Goal: Task Accomplishment & Management: Complete application form

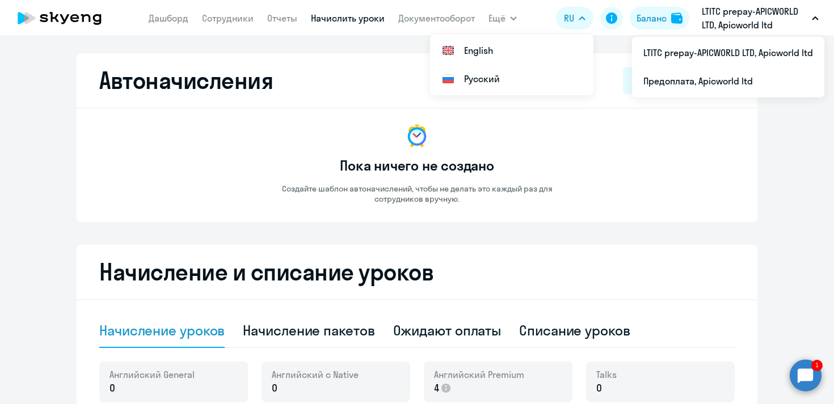
select select "10"
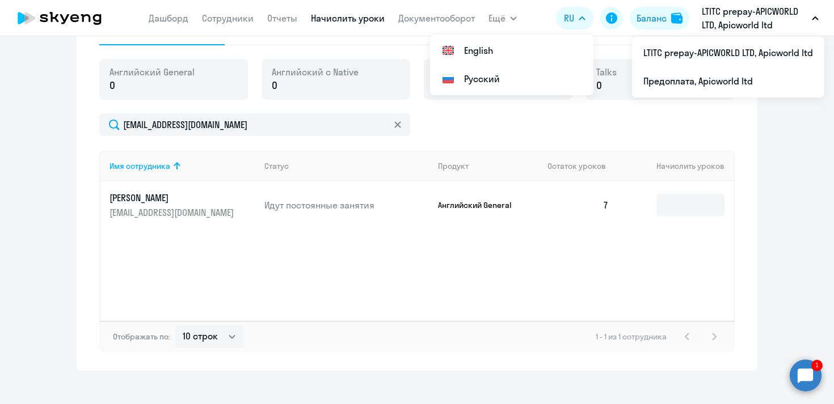
click at [813, 378] on circle at bounding box center [805, 375] width 32 height 32
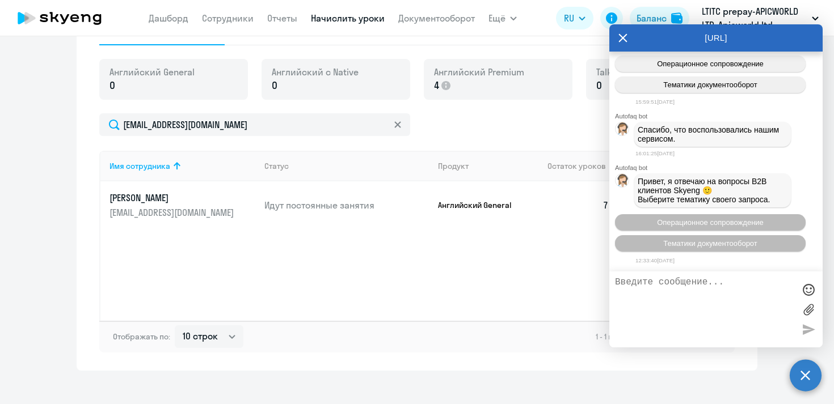
scroll to position [31040, 0]
click at [620, 35] on icon at bounding box center [623, 37] width 9 height 9
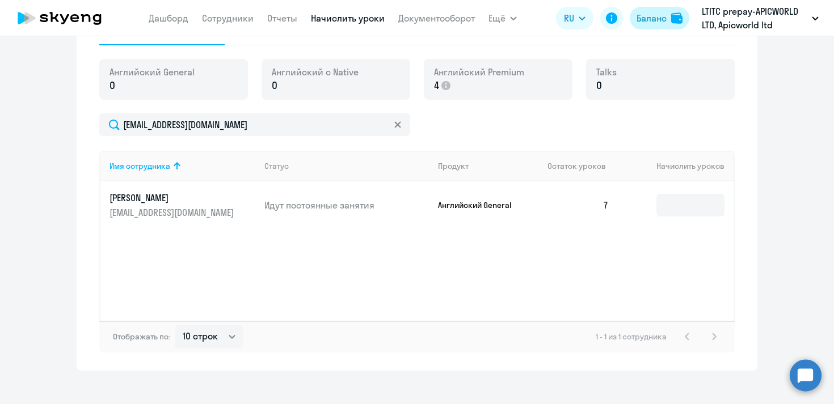
click at [653, 20] on div "Баланс" at bounding box center [651, 18] width 30 height 14
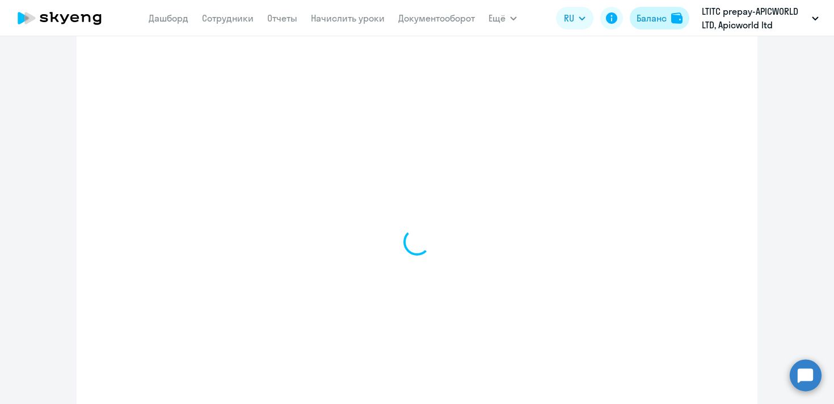
scroll to position [508, 0]
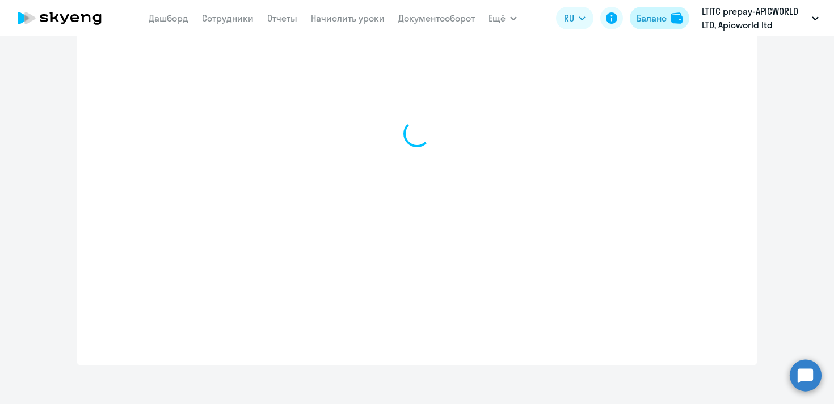
select select "english_adult_not_native_speaker"
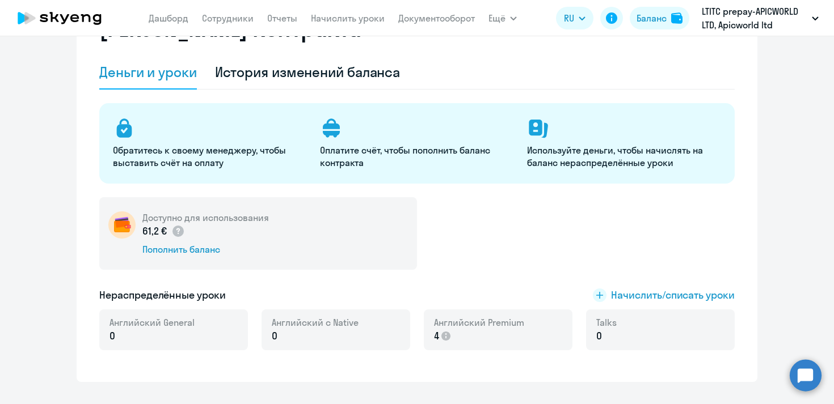
scroll to position [71, 0]
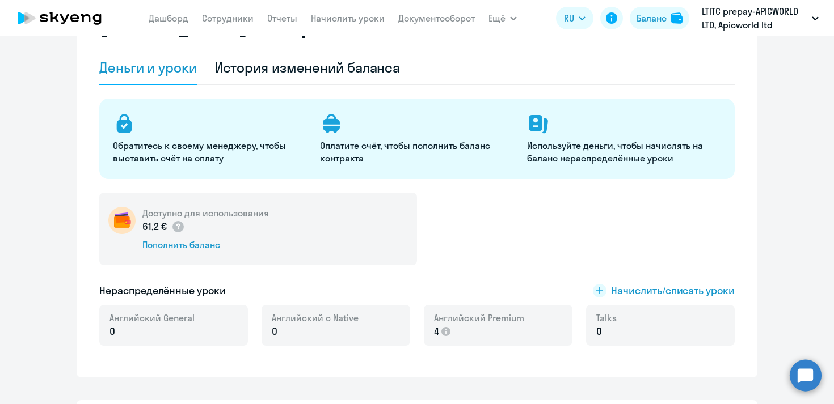
click at [811, 369] on circle at bounding box center [805, 375] width 32 height 32
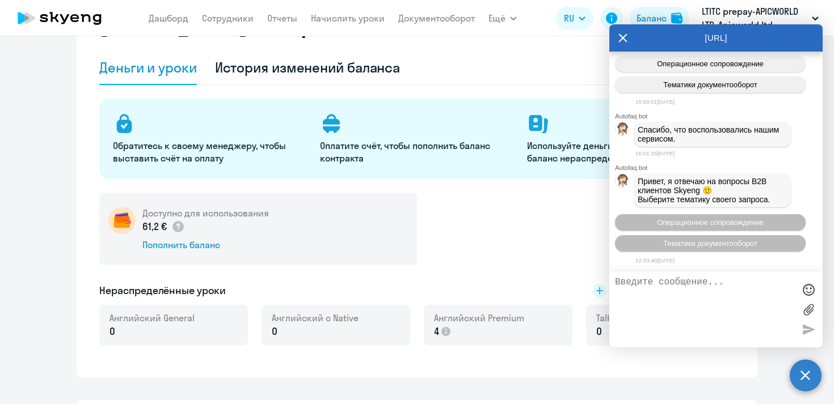
scroll to position [30756, 0]
click at [707, 291] on textarea "Здравствуйте, зачислите пожалуйста деньгт на баланс." at bounding box center [704, 309] width 179 height 65
click at [773, 293] on textarea "Здравствуйте, зачислите пожалуйста деньги на баланс." at bounding box center [704, 309] width 179 height 65
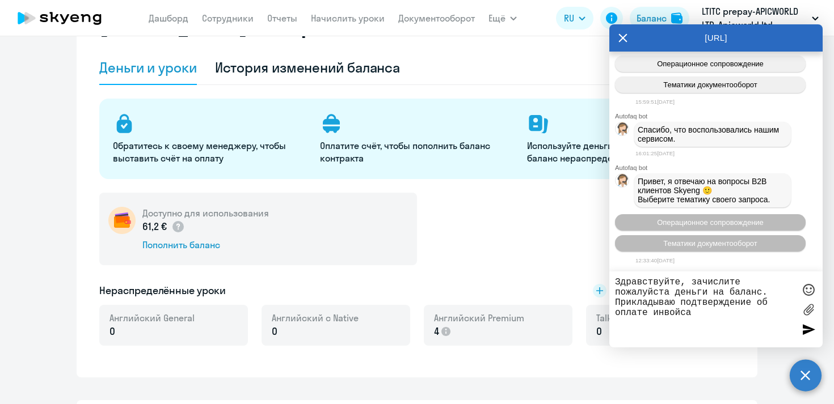
type textarea "Здравствуйте, зачислите пожалуйста деньги на баланс. Прикладываю подтверждение …"
click at [805, 310] on label at bounding box center [808, 309] width 17 height 17
click at [0, 0] on input "file" at bounding box center [0, 0] width 0 height 0
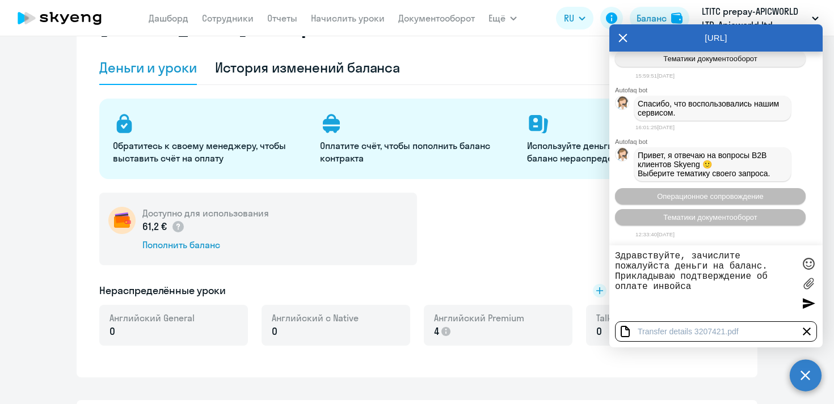
click at [806, 306] on div at bounding box center [808, 303] width 17 height 17
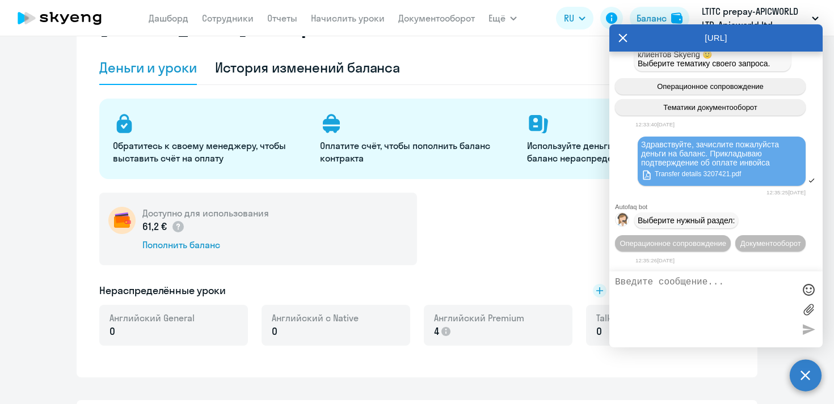
scroll to position [31203, 0]
click at [218, 23] on link "Сотрудники" at bounding box center [228, 17] width 52 height 11
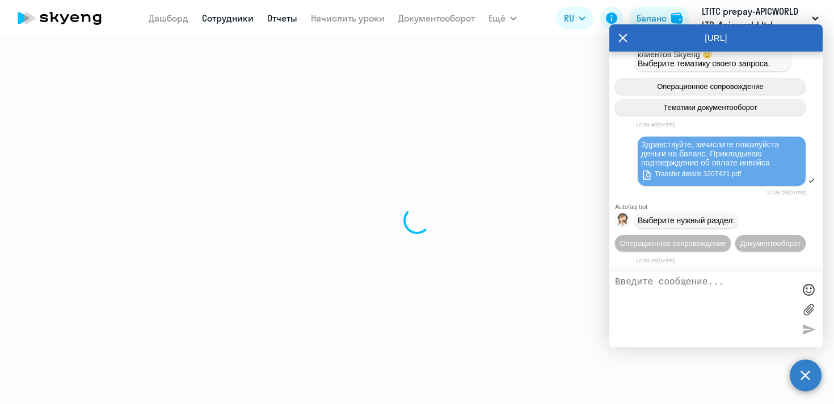
select select "30"
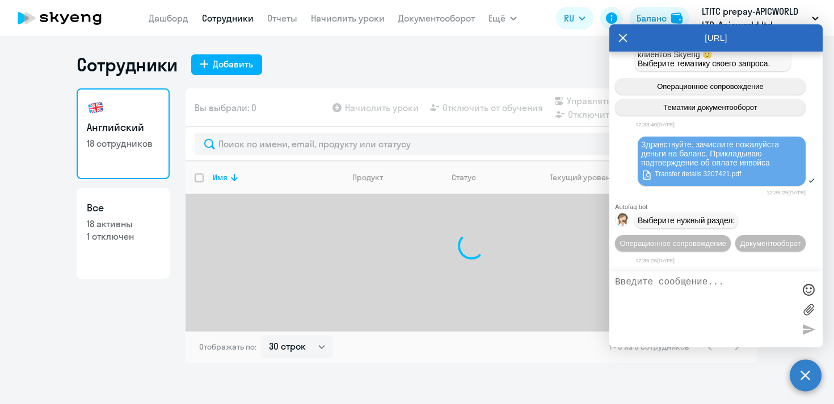
click at [489, 83] on div "Сотрудники Добавить Английский 18 сотрудников Все 18 активны 1 отключен Вы выбр…" at bounding box center [417, 208] width 680 height 310
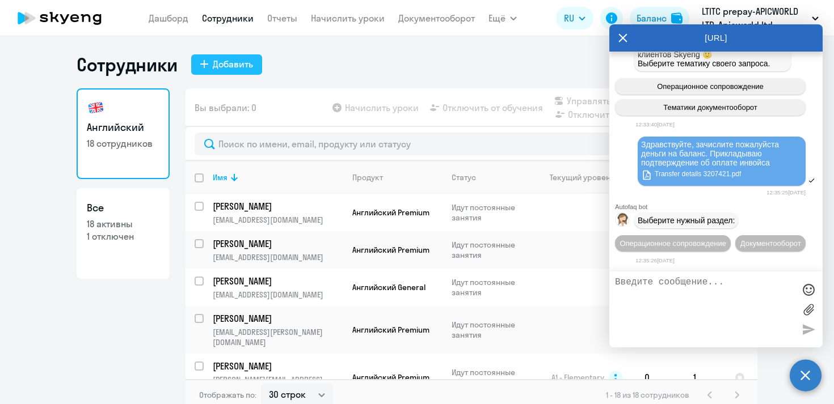
click at [225, 65] on div "Добавить" at bounding box center [233, 64] width 40 height 14
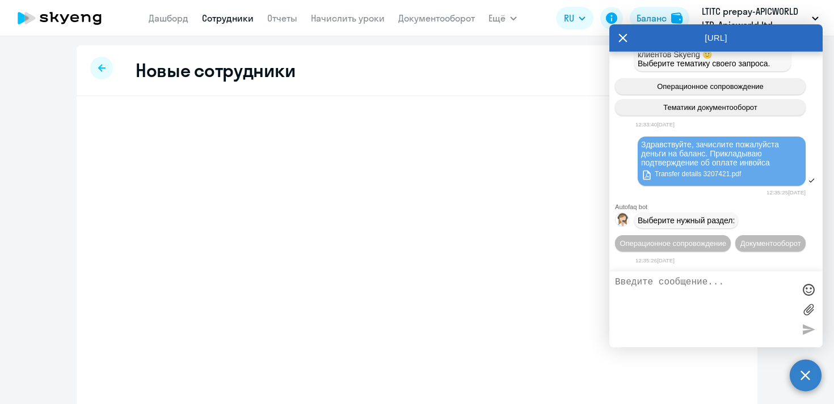
select select "english_adult_not_native_speaker"
select select "3"
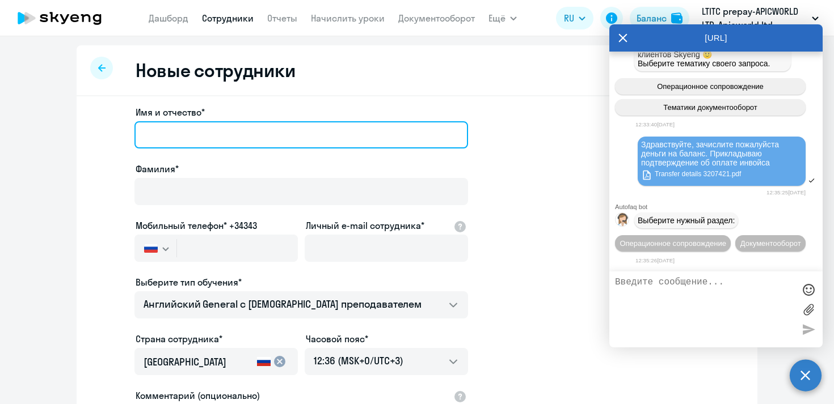
click at [204, 137] on input "Имя и отчество*" at bounding box center [300, 134] width 333 height 27
type input "Ф"
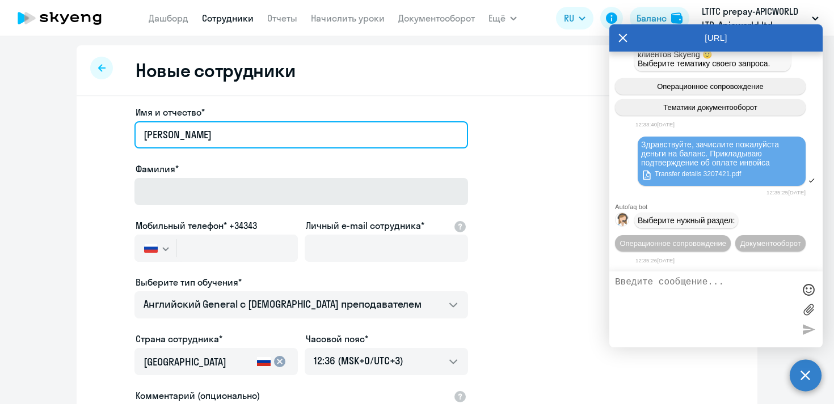
type input "[PERSON_NAME]"
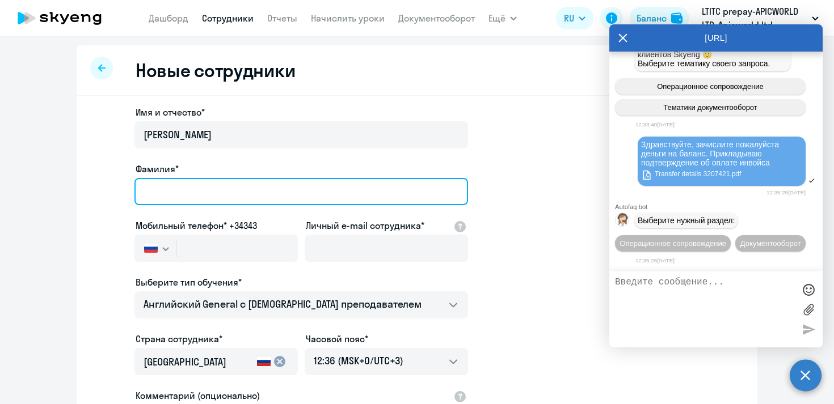
click at [188, 191] on input "Фамилия*" at bounding box center [300, 191] width 333 height 27
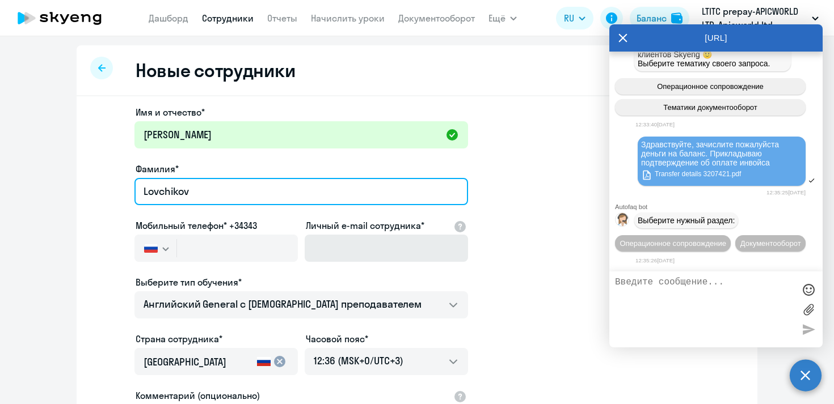
type input "Lovchikov"
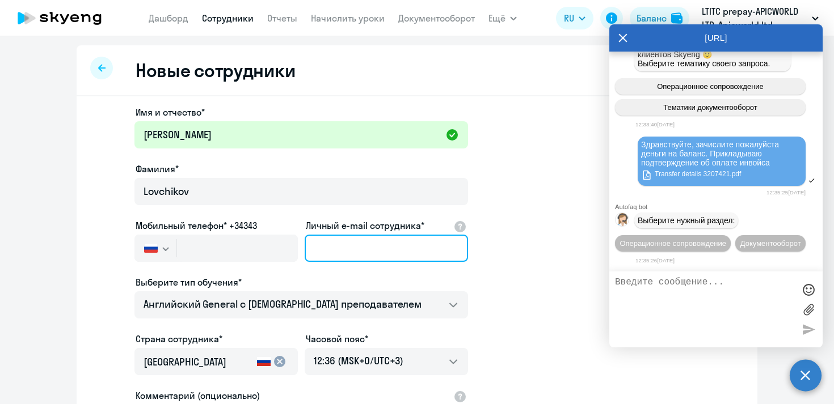
click at [320, 251] on input "Личный e-mail сотрудника*" at bounding box center [385, 248] width 163 height 27
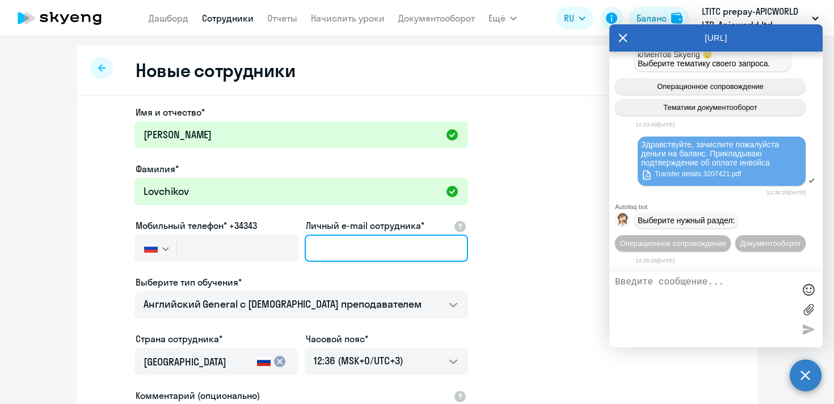
paste input "[PERSON_NAME][EMAIL_ADDRESS][DOMAIN_NAME]"
type input "[PERSON_NAME][EMAIL_ADDRESS][DOMAIN_NAME]"
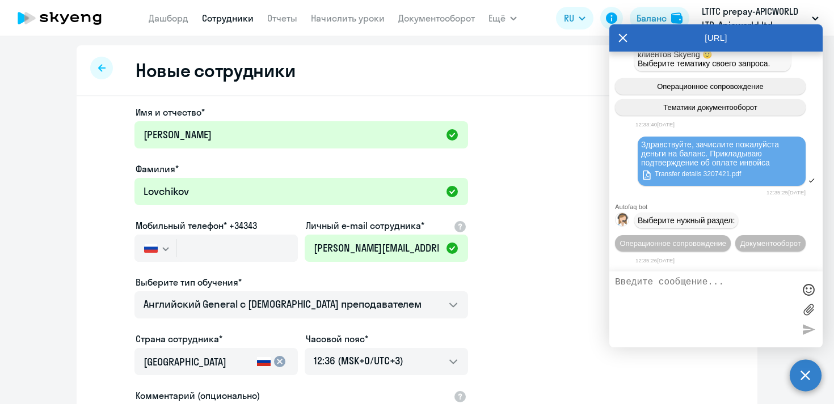
click at [164, 247] on icon "button" at bounding box center [165, 249] width 7 height 4
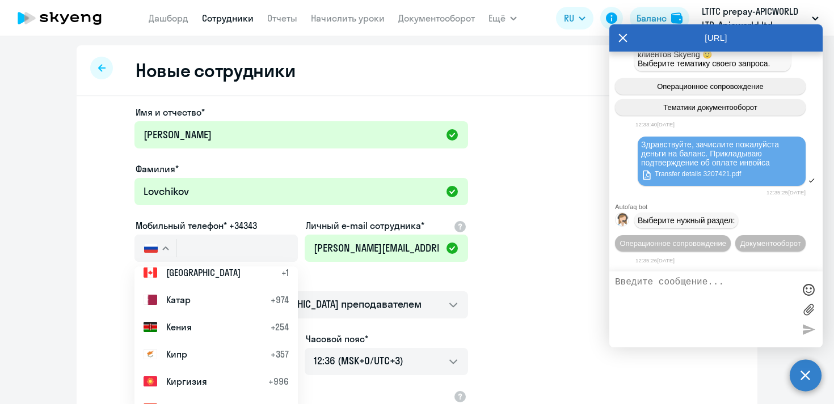
scroll to position [2301, 0]
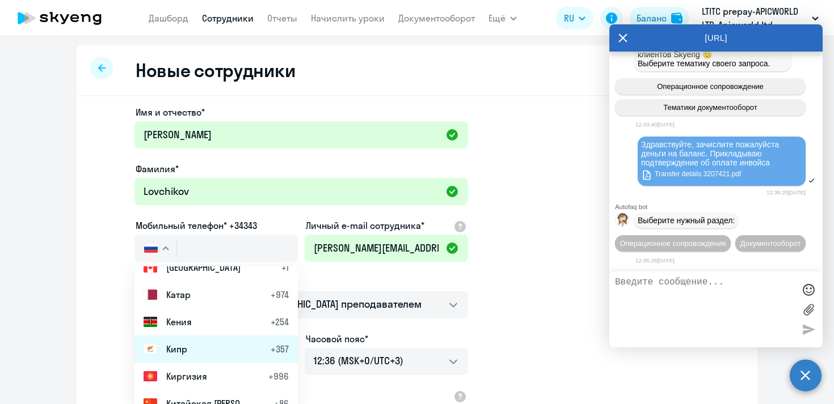
click at [189, 348] on li "Кипр +357" at bounding box center [215, 349] width 163 height 27
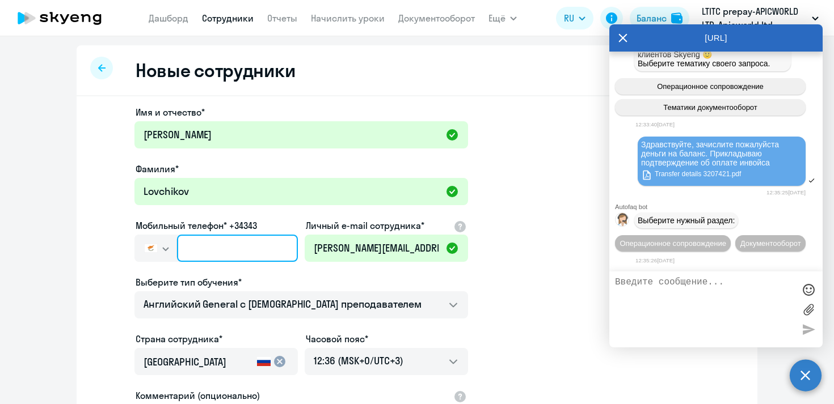
click at [202, 247] on input "text" at bounding box center [237, 248] width 121 height 27
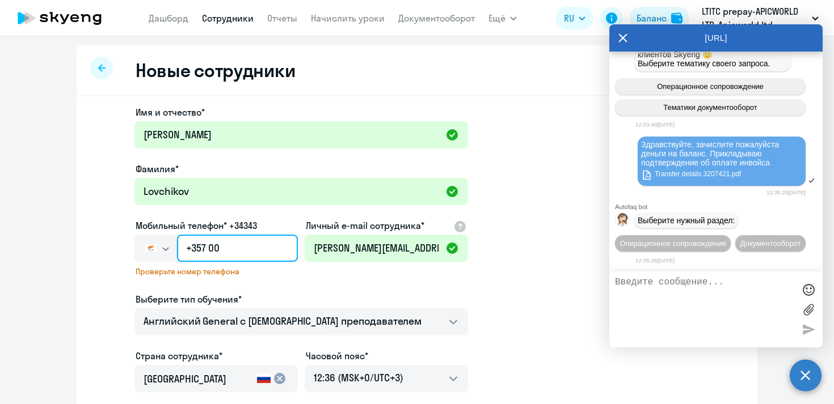
type input "+357 0"
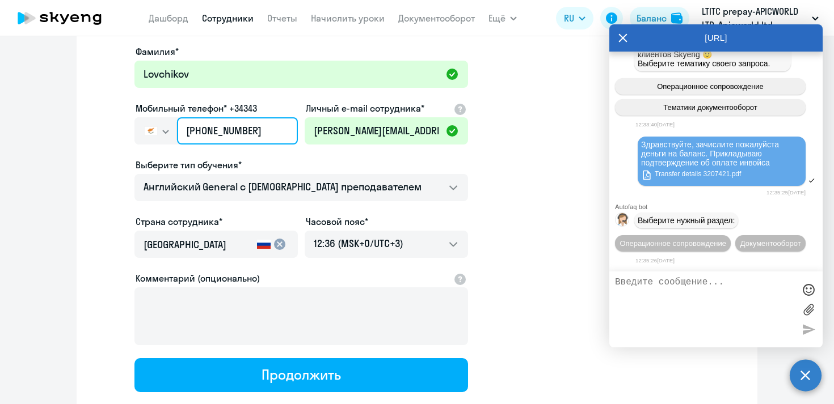
scroll to position [120, 0]
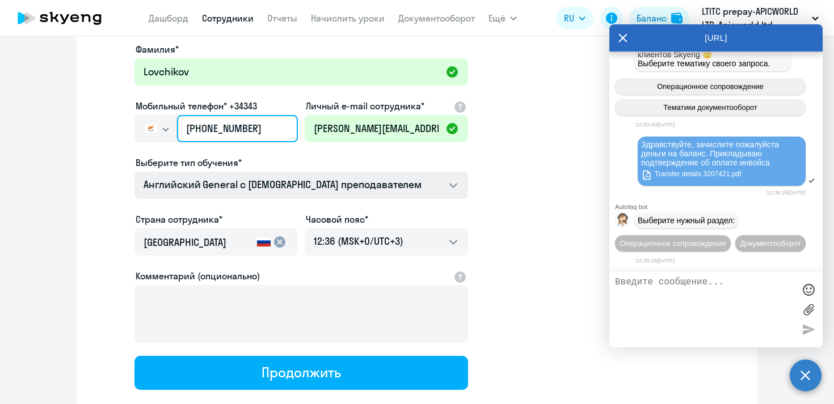
type input "[PHONE_NUMBER]"
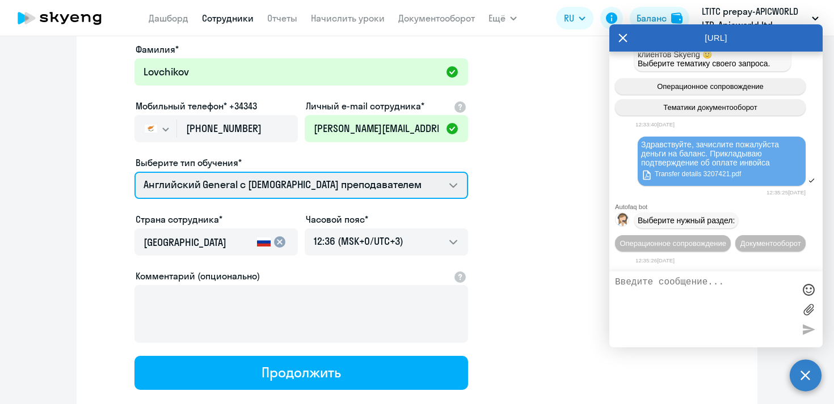
click at [395, 189] on select "Английский General с [DEMOGRAPHIC_DATA] преподавателем Английский General с [DE…" at bounding box center [300, 185] width 333 height 27
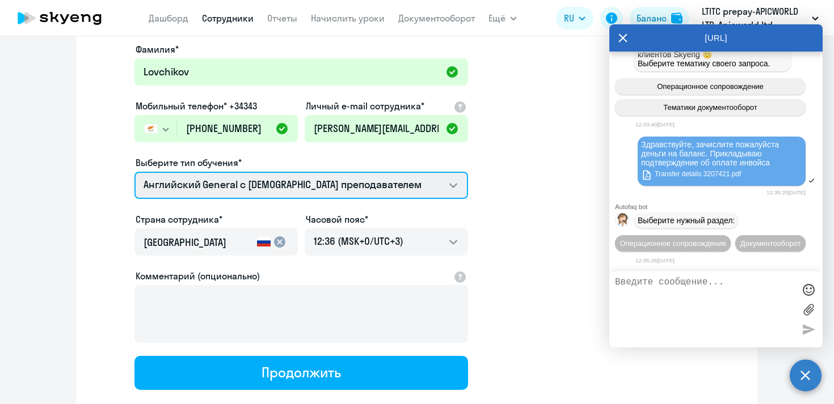
select select "english_adult_not_native_speaker_premium"
click at [134, 172] on select "Английский General с [DEMOGRAPHIC_DATA] преподавателем Английский General с [DE…" at bounding box center [300, 185] width 333 height 27
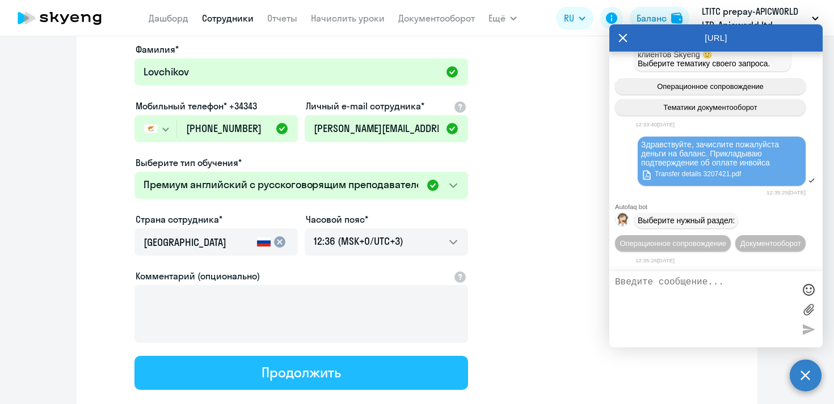
click at [357, 370] on button "Продолжить" at bounding box center [300, 373] width 333 height 34
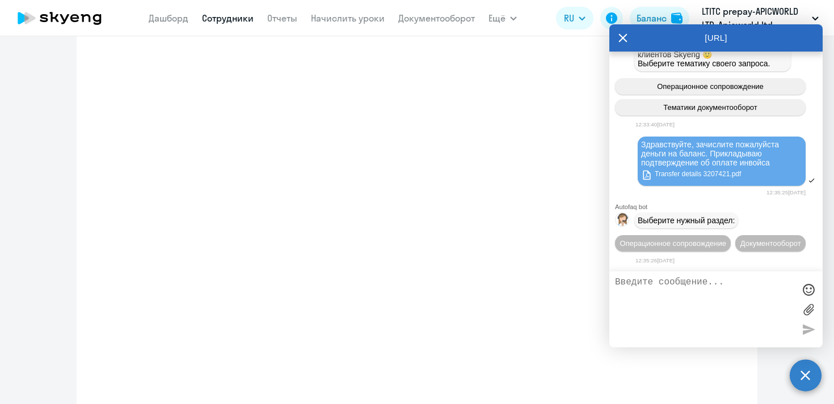
select select "english_adult_not_native_speaker_premium"
select select "3"
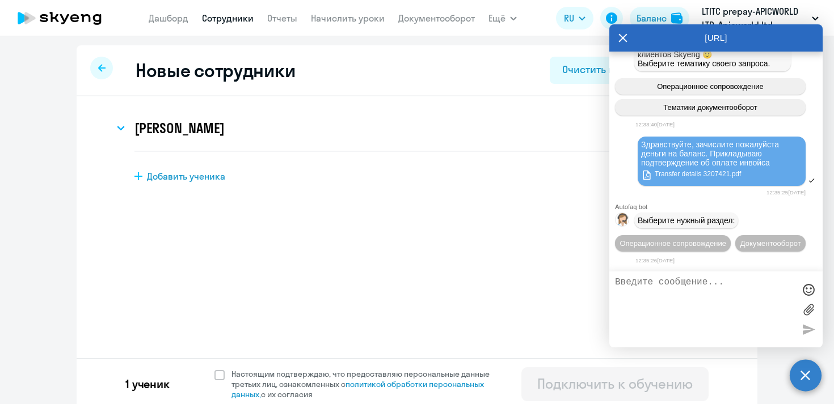
scroll to position [0, 0]
click at [219, 376] on span at bounding box center [219, 375] width 10 height 10
click at [214, 369] on input "Настоящим подтверждаю, что предоставляю персональные данные третьих лиц, ознако…" at bounding box center [214, 369] width 1 height 1
checkbox input "true"
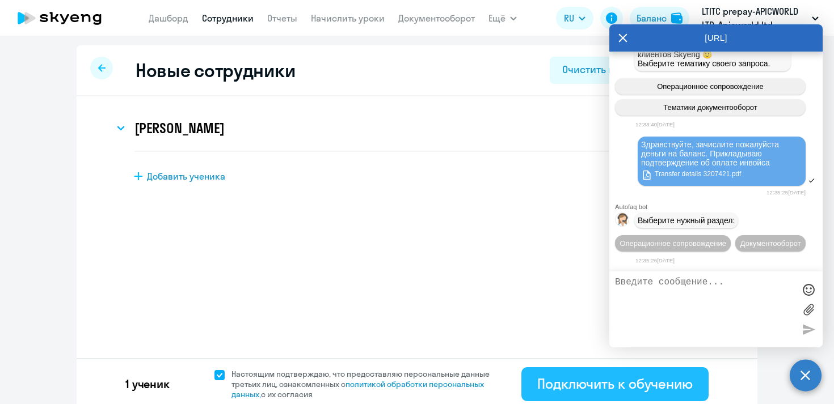
click at [583, 382] on div "Подключить к обучению" at bounding box center [614, 384] width 155 height 18
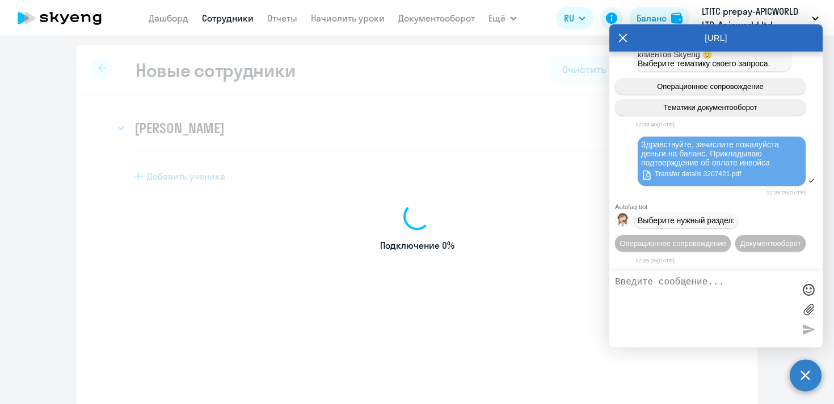
select select "english_adult_not_native_speaker"
select select "3"
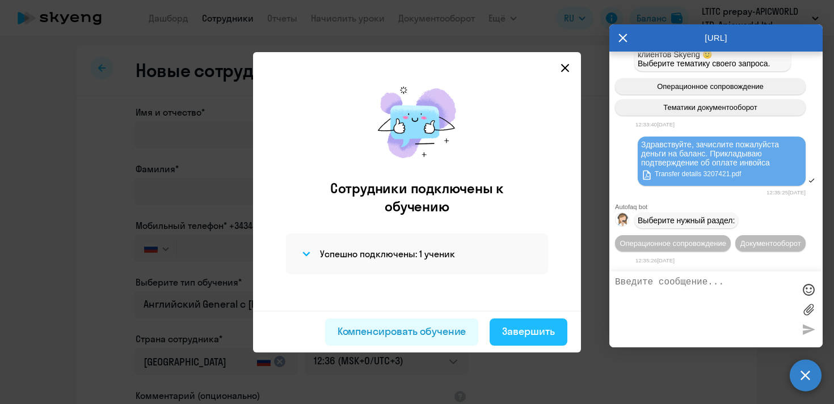
click at [528, 334] on div "Завершить" at bounding box center [528, 331] width 53 height 15
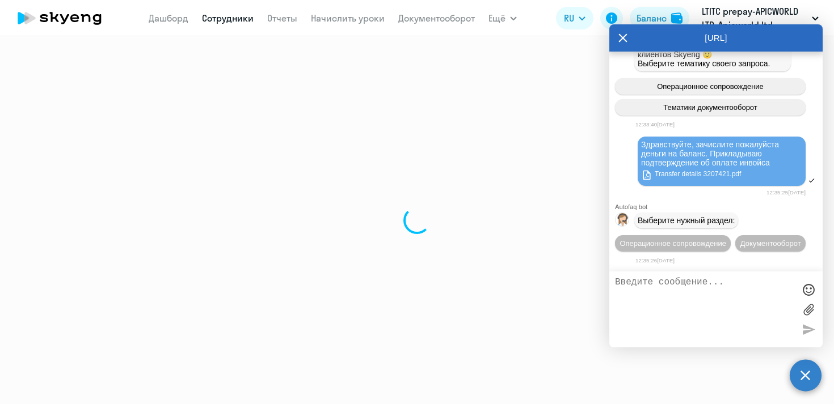
select select "30"
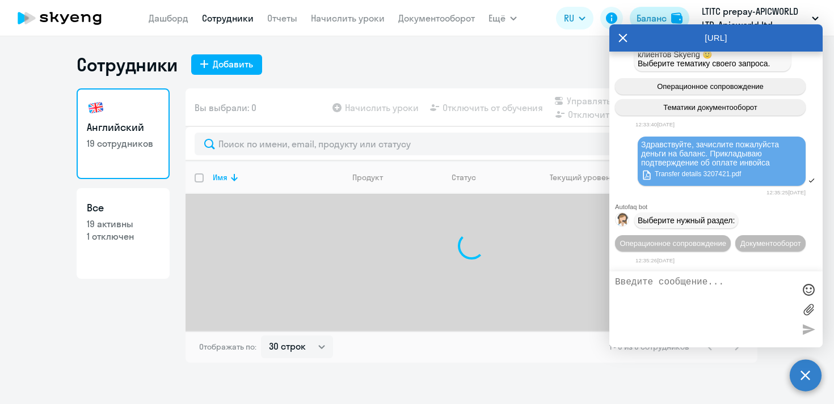
click at [659, 15] on div "Баланс" at bounding box center [651, 18] width 30 height 14
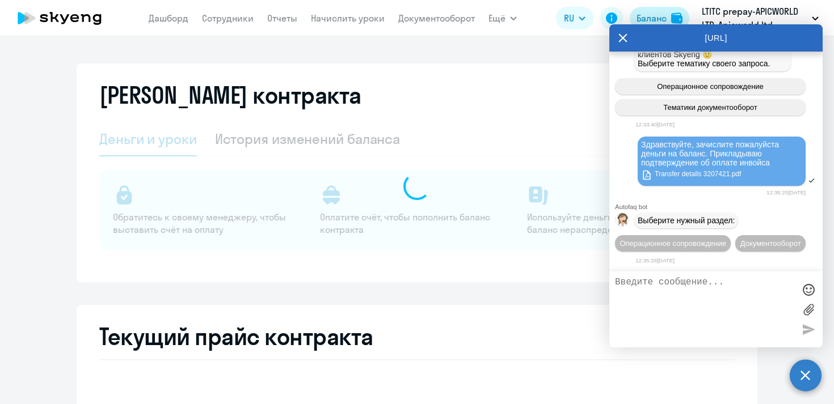
select select "english_adult_not_native_speaker"
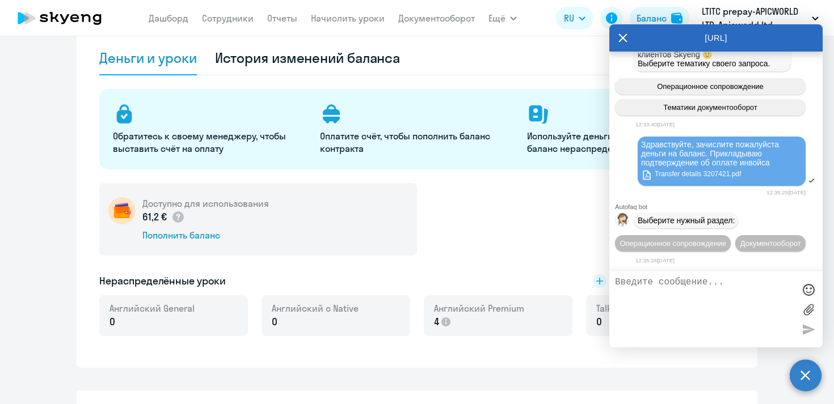
scroll to position [111, 0]
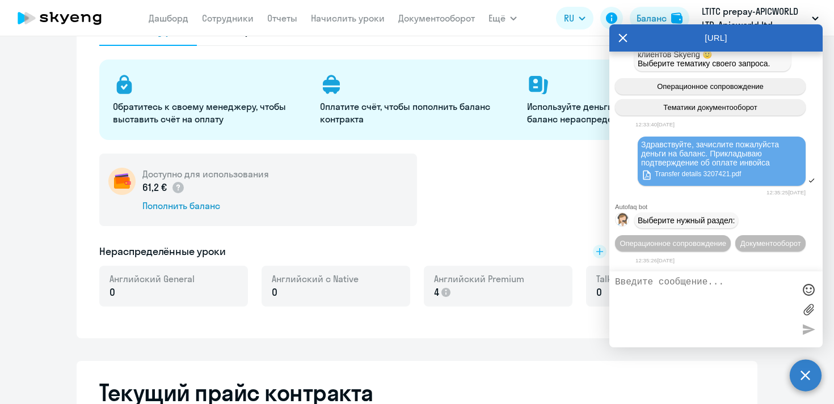
click at [597, 252] on rect at bounding box center [600, 252] width 14 height 14
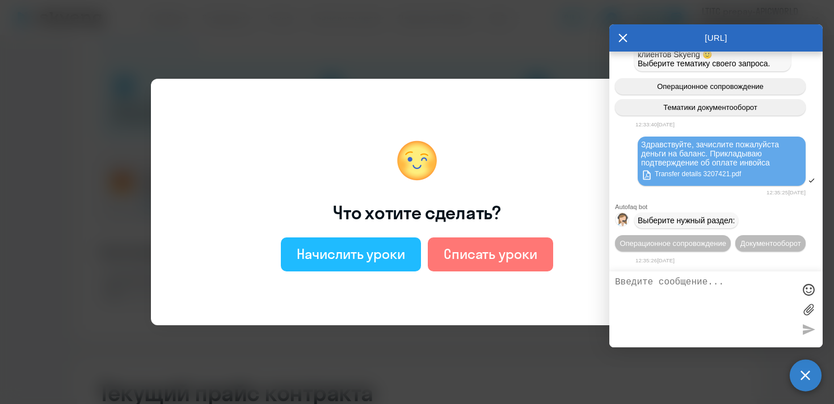
click at [391, 256] on div "Начислить уроки" at bounding box center [351, 254] width 108 height 18
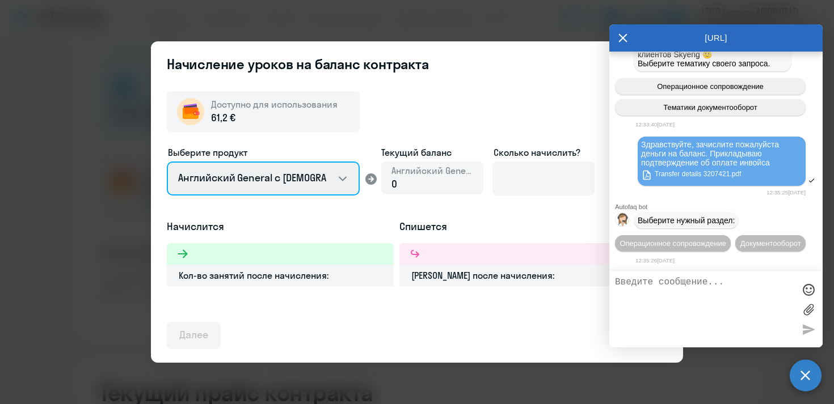
click at [346, 181] on select "Английский General с [DEMOGRAPHIC_DATA] преподавателем Английский General с [DE…" at bounding box center [263, 179] width 193 height 34
select select "english_adult_not_native_speaker_premium"
click at [167, 162] on select "Английский General с [DEMOGRAPHIC_DATA] преподавателем Английский General с [DE…" at bounding box center [263, 179] width 193 height 34
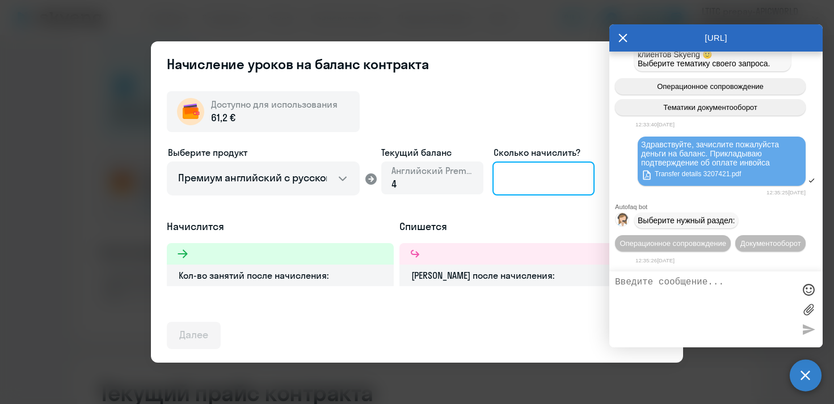
click at [553, 183] on input at bounding box center [543, 179] width 102 height 34
type input "2"
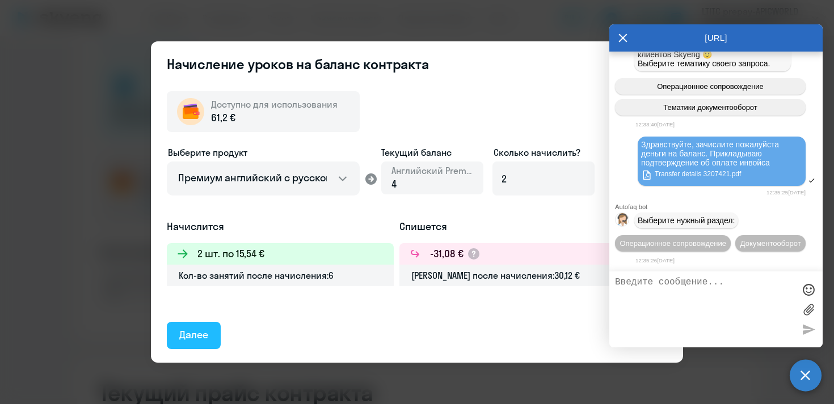
click at [208, 330] on div "Далее" at bounding box center [193, 335] width 29 height 15
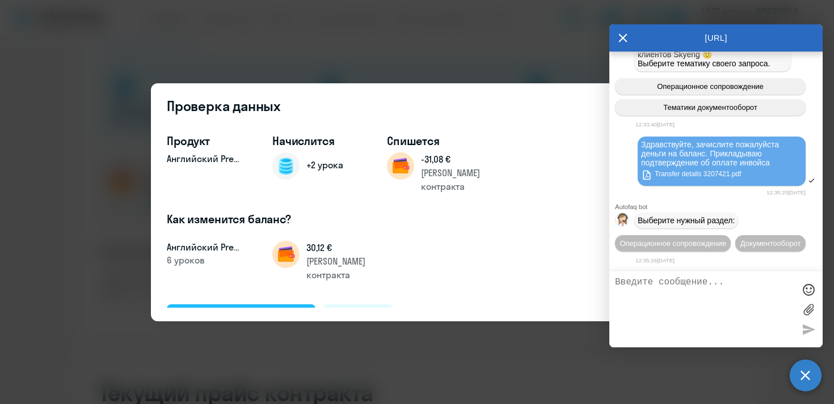
click at [243, 310] on div "Подтвердить и начислить" at bounding box center [241, 317] width 124 height 15
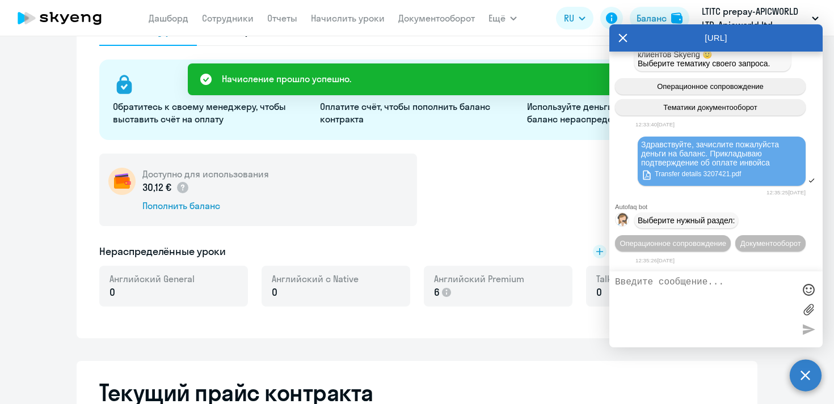
click at [621, 38] on icon at bounding box center [623, 37] width 9 height 9
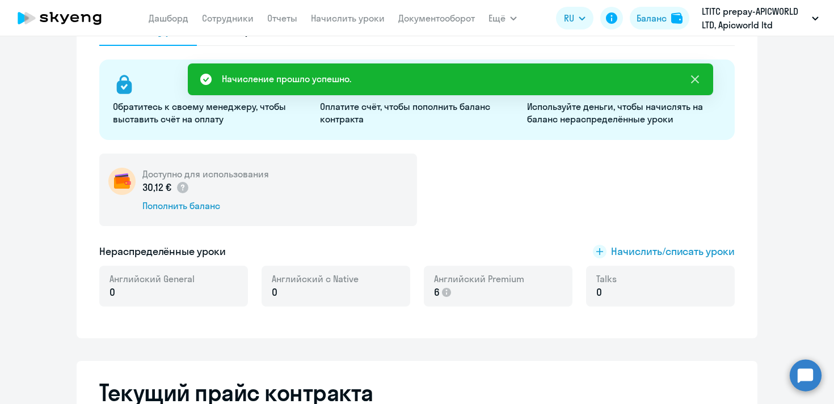
click at [693, 79] on icon at bounding box center [695, 80] width 14 height 14
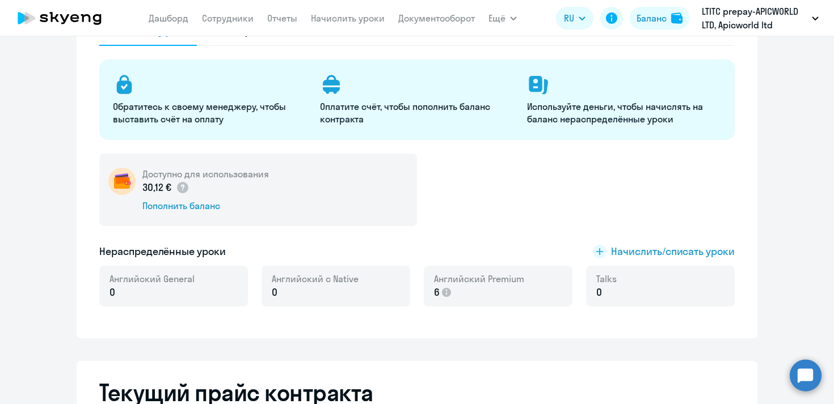
scroll to position [0, 0]
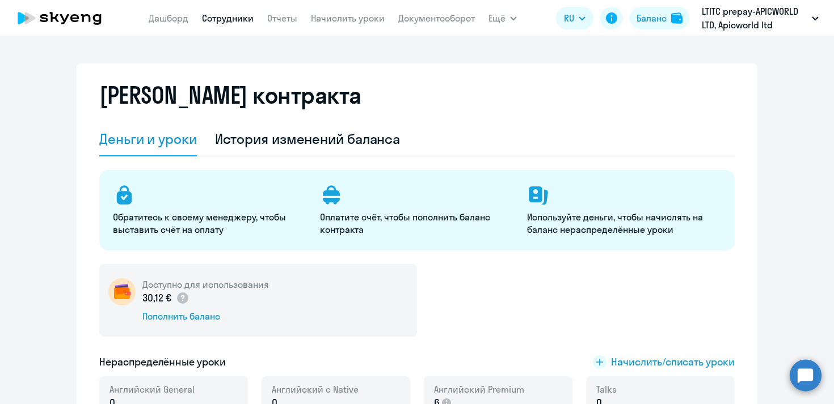
click at [236, 19] on link "Сотрудники" at bounding box center [228, 17] width 52 height 11
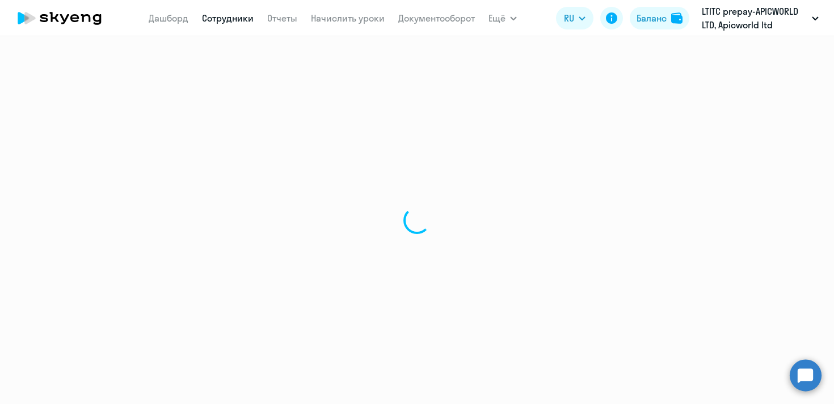
select select "30"
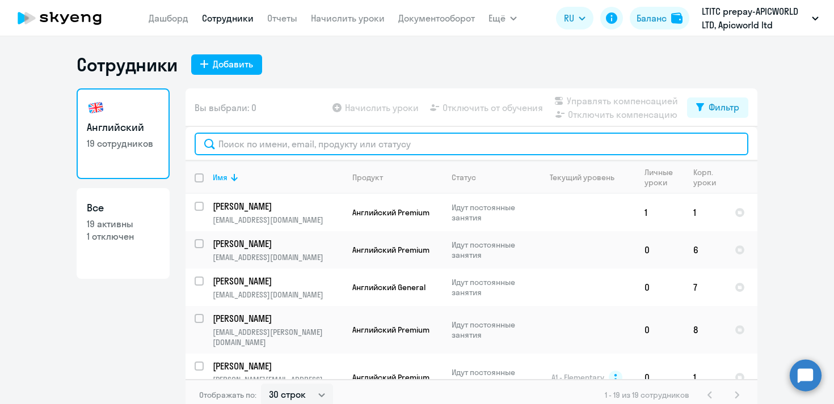
click at [280, 146] on input "text" at bounding box center [470, 144] width 553 height 23
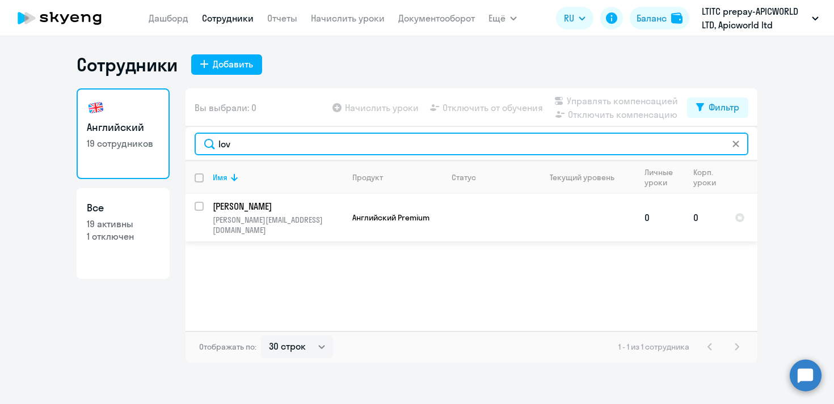
type input "lov"
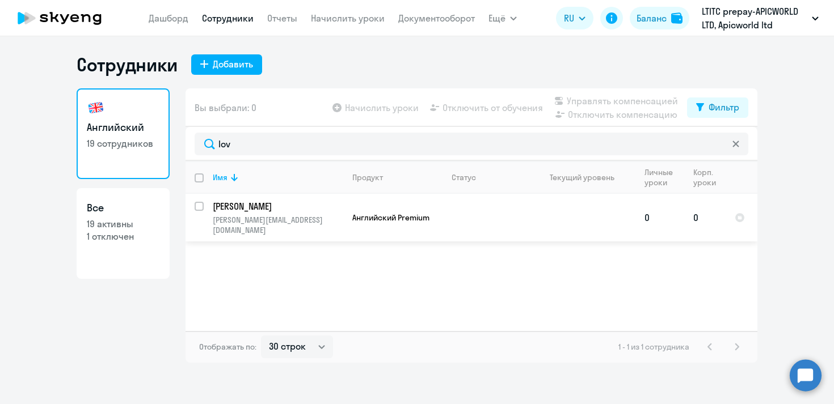
click at [200, 204] on input "select row 38373998" at bounding box center [205, 213] width 23 height 23
checkbox input "true"
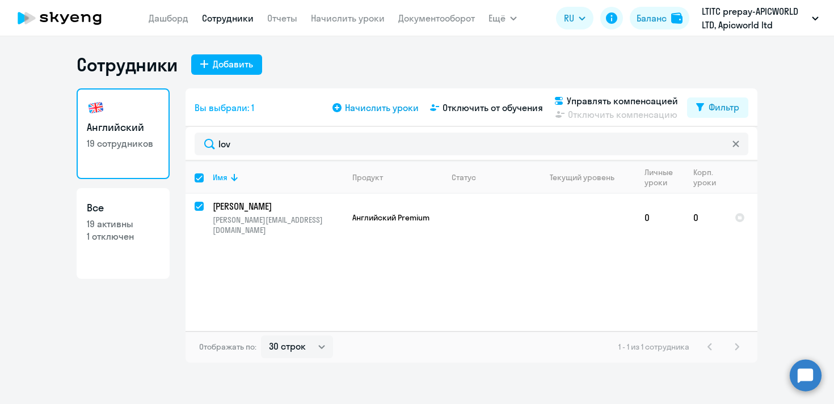
click at [341, 105] on icon at bounding box center [336, 107] width 9 height 9
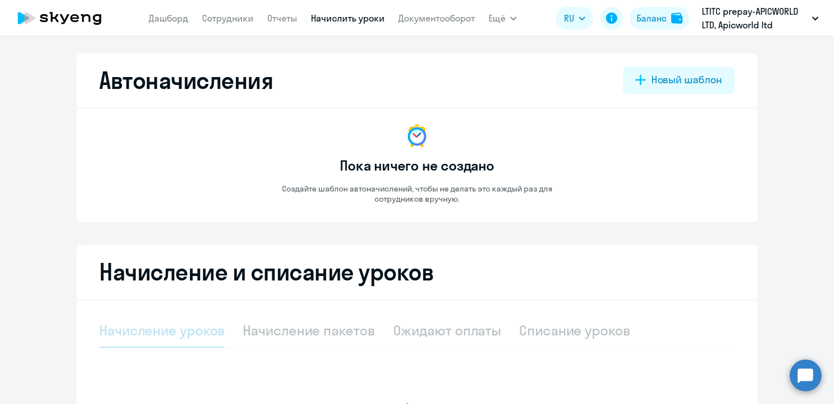
select select "10"
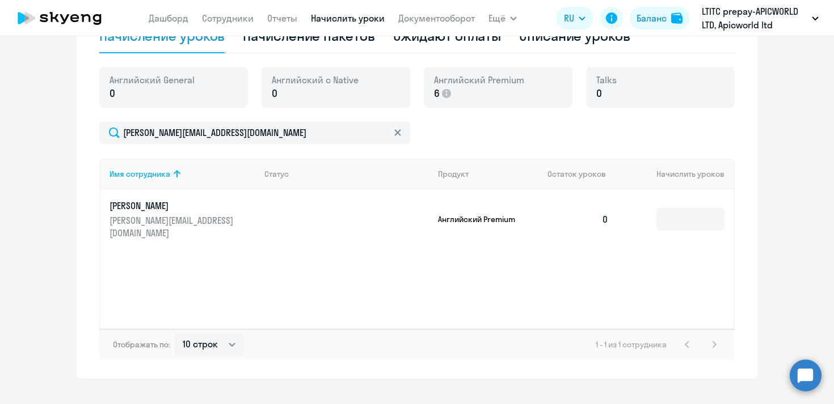
scroll to position [303, 0]
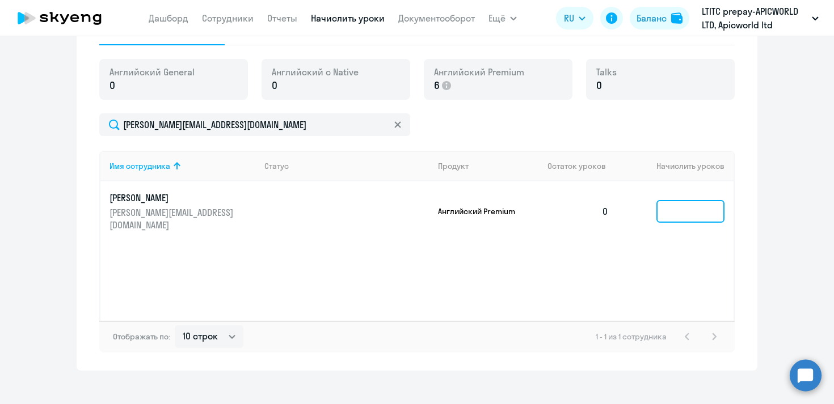
click at [667, 204] on input at bounding box center [690, 211] width 68 height 23
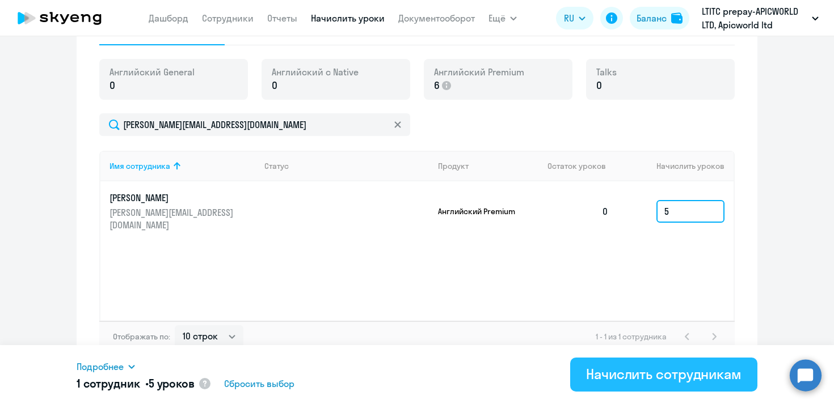
type input "5"
click at [691, 374] on div "Начислить сотрудникам" at bounding box center [663, 374] width 155 height 18
